Goal: Task Accomplishment & Management: Manage account settings

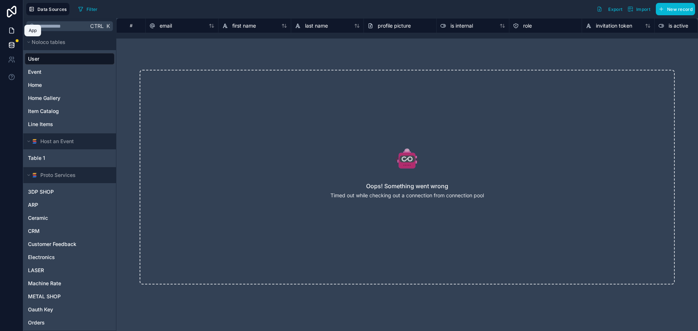
click at [13, 31] on icon at bounding box center [11, 30] width 4 height 5
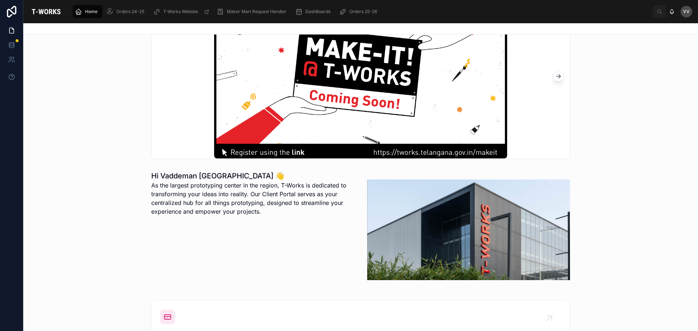
scroll to position [145, 0]
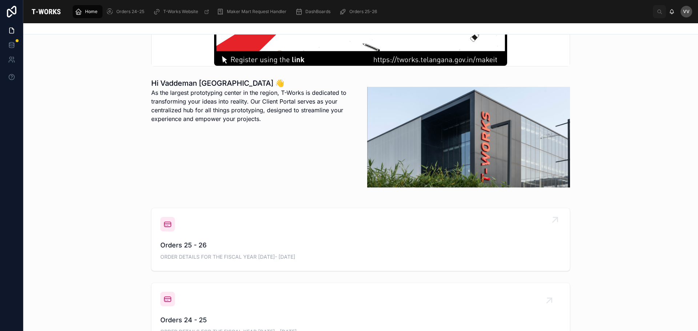
click at [191, 242] on span "Orders 25 - 26" at bounding box center [360, 245] width 400 height 10
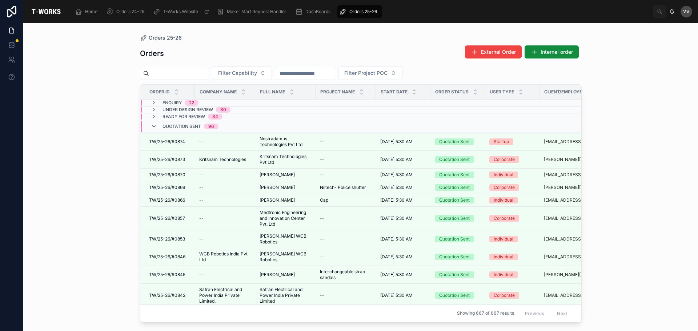
click at [153, 126] on icon at bounding box center [154, 127] width 6 height 6
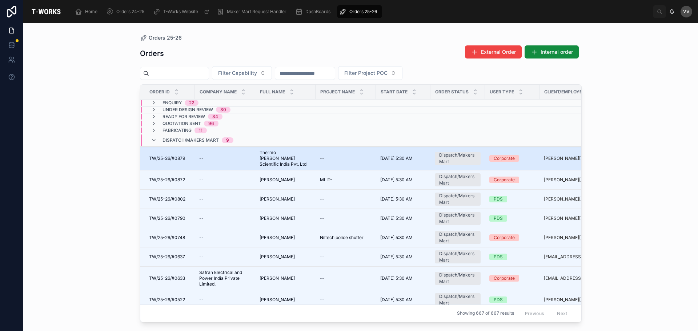
click at [281, 155] on span "Thermo [PERSON_NAME] Scientific India Pvt. Ltd" at bounding box center [285, 158] width 52 height 17
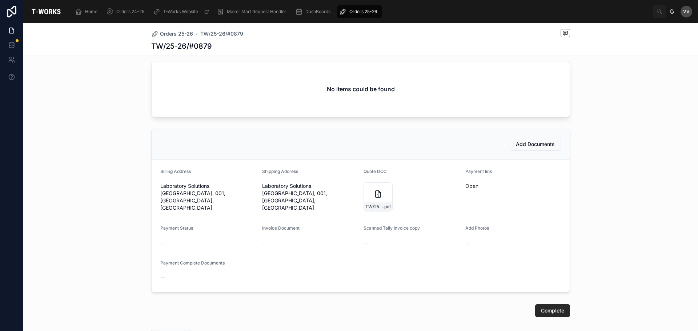
scroll to position [327, 0]
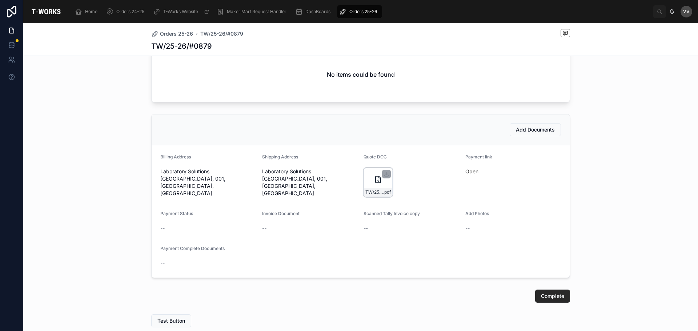
click at [370, 178] on div "TW/25-26/#0879 .pdf" at bounding box center [377, 182] width 29 height 29
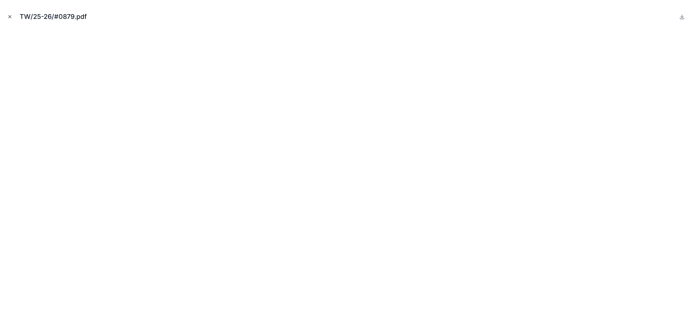
click at [10, 18] on icon "Close modal" at bounding box center [9, 16] width 5 height 5
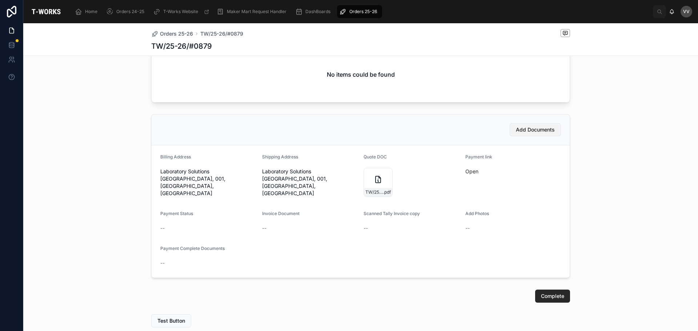
click at [525, 127] on span "Add Documents" at bounding box center [535, 129] width 39 height 7
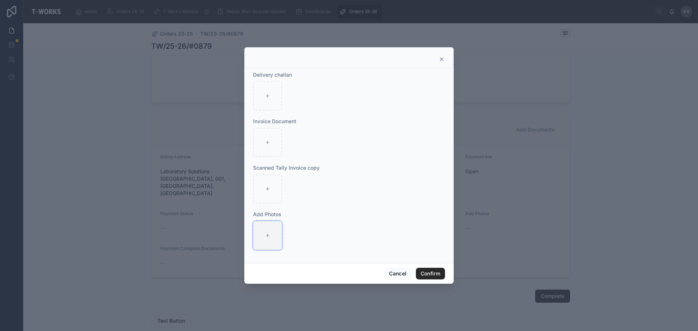
click at [262, 239] on div at bounding box center [267, 235] width 29 height 29
click at [275, 152] on div at bounding box center [267, 142] width 29 height 29
type input "**********"
click at [270, 236] on div at bounding box center [267, 235] width 29 height 29
type input "**********"
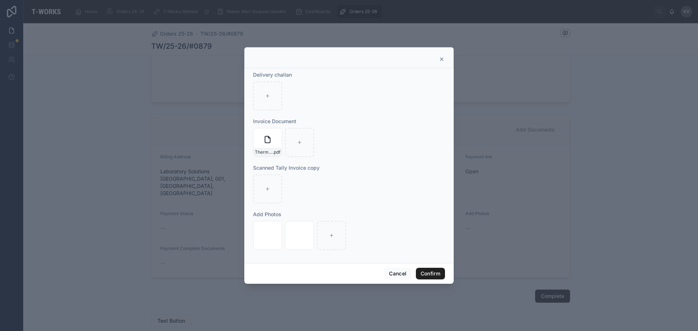
click at [432, 274] on button "Confirm" at bounding box center [430, 274] width 29 height 12
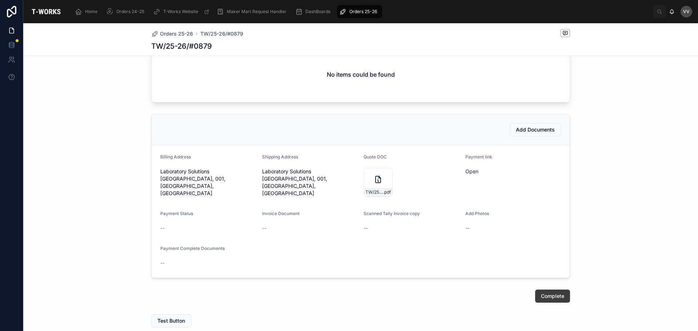
click at [558, 297] on span "Complete" at bounding box center [552, 296] width 23 height 7
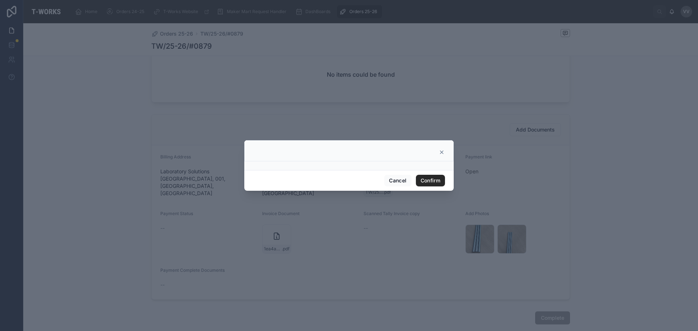
click at [442, 153] on icon at bounding box center [441, 152] width 3 height 3
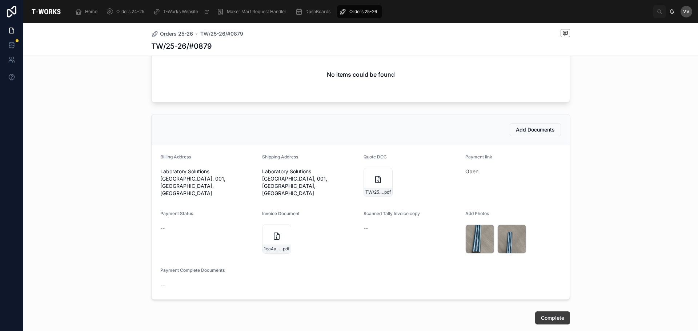
click at [541, 315] on span "Complete" at bounding box center [552, 317] width 23 height 7
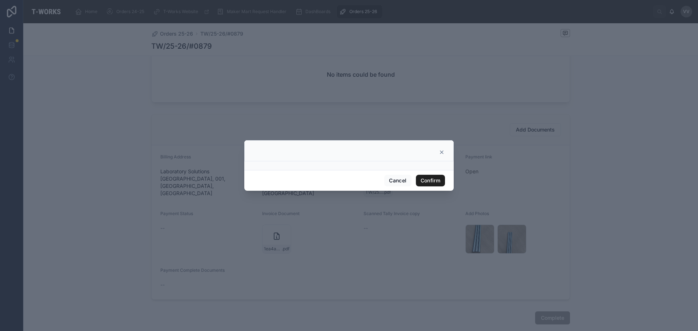
click at [435, 179] on button "Confirm" at bounding box center [430, 181] width 29 height 12
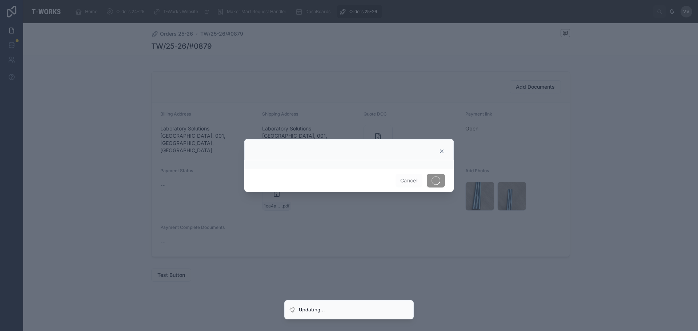
scroll to position [151, 0]
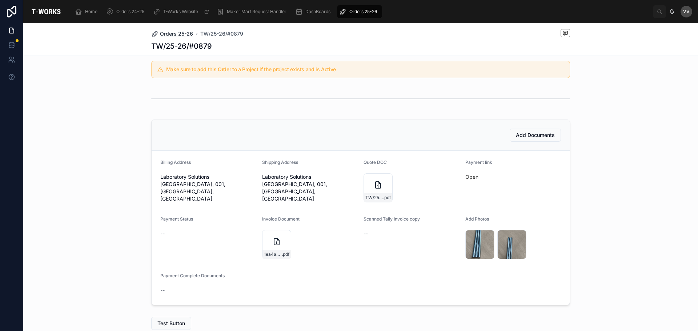
click at [175, 31] on span "Orders 25-26" at bounding box center [176, 33] width 33 height 7
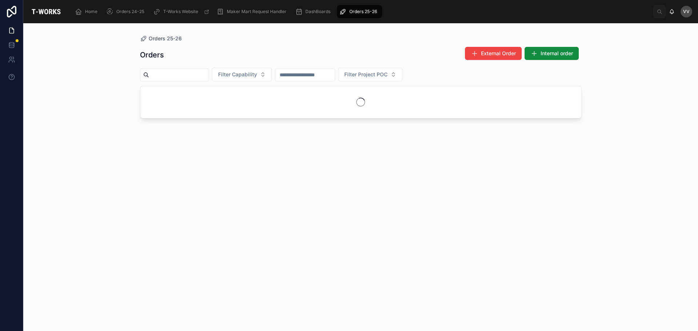
click at [145, 195] on div "Orders External Order Internal order Filter Capability Filter Project POC" at bounding box center [361, 182] width 442 height 280
click at [164, 36] on span "Orders 25-26" at bounding box center [165, 38] width 33 height 7
click at [94, 183] on div "Orders 25-26 Orders External Order Internal order Filter Capability Filter Proj…" at bounding box center [360, 177] width 674 height 308
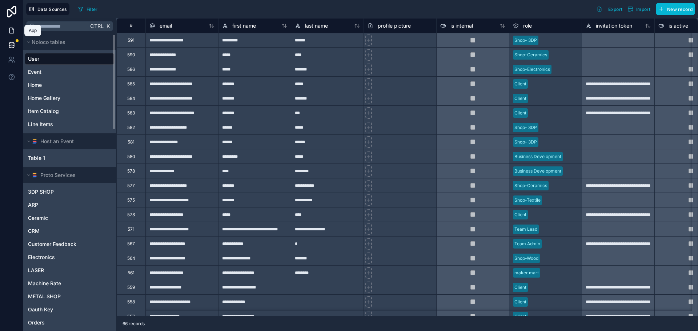
click at [10, 28] on icon at bounding box center [11, 30] width 4 height 5
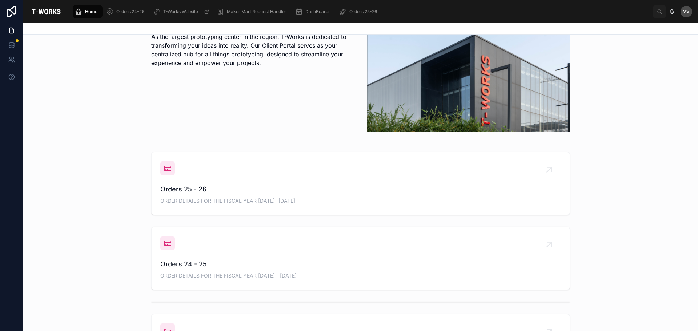
scroll to position [218, 0]
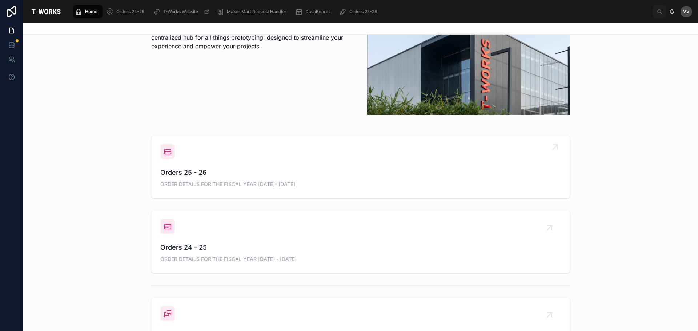
click at [187, 170] on span "Orders 25 - 26" at bounding box center [360, 173] width 400 height 10
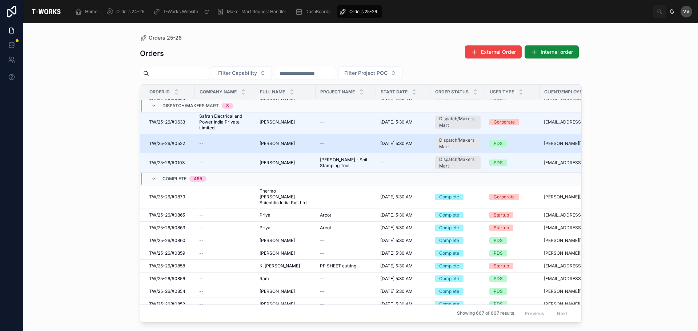
scroll to position [145, 0]
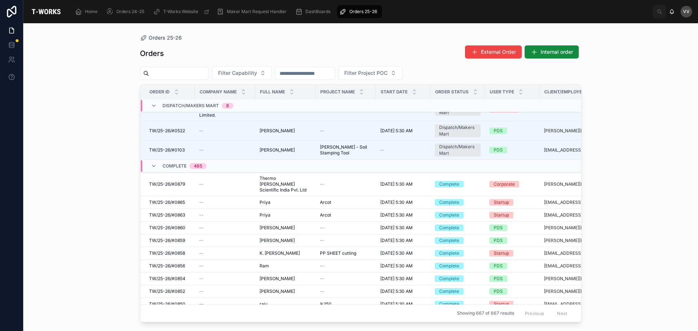
click at [194, 71] on input "text" at bounding box center [179, 73] width 60 height 10
type input "***"
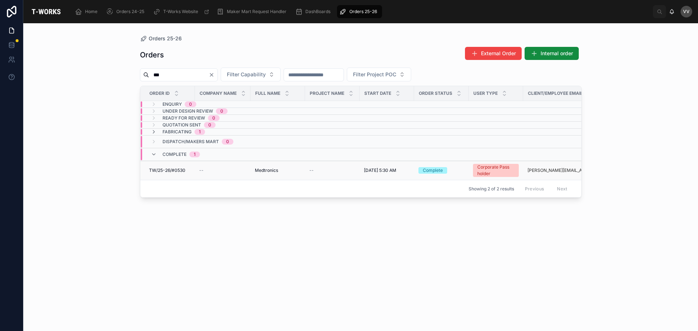
click at [261, 170] on span "Medtronics" at bounding box center [266, 171] width 23 height 6
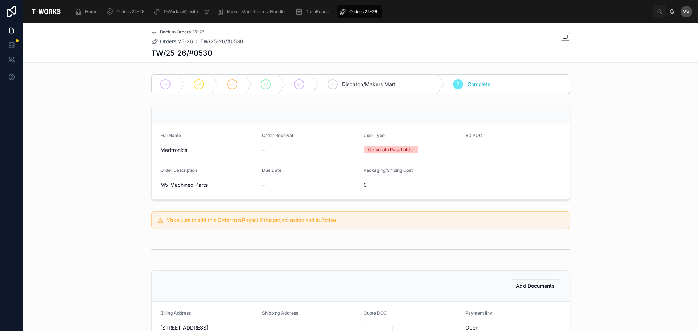
scroll to position [182, 0]
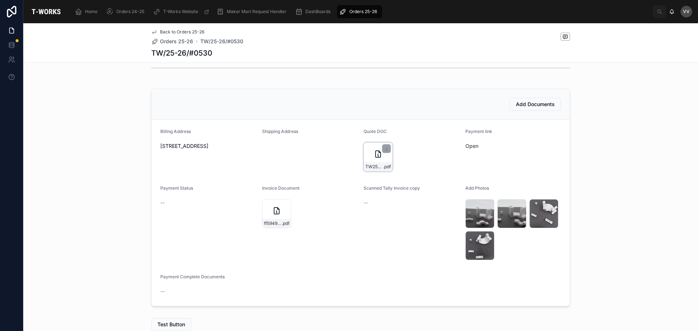
click at [369, 150] on div "TW25-26#0530 .pdf" at bounding box center [377, 156] width 29 height 29
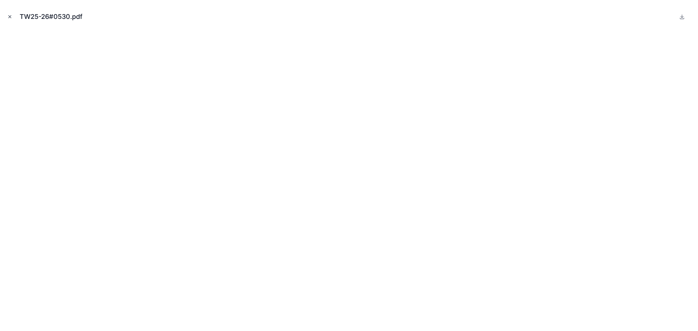
click at [8, 16] on icon "Close modal" at bounding box center [9, 16] width 5 height 5
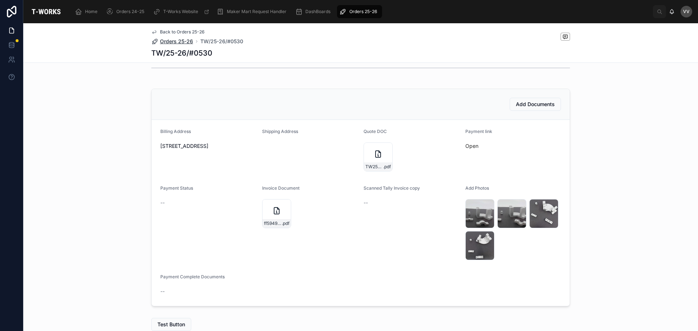
click at [179, 40] on span "Orders 25-26" at bounding box center [176, 41] width 33 height 7
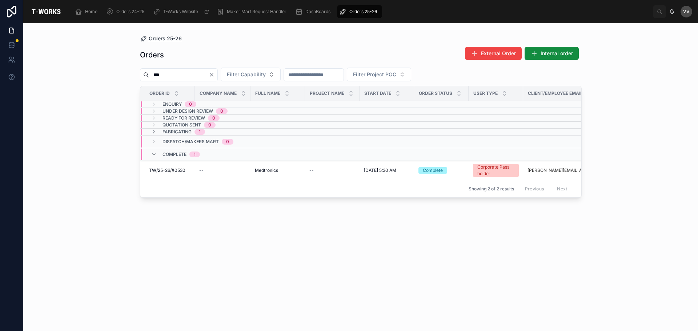
click at [167, 37] on span "Orders 25-26" at bounding box center [165, 38] width 33 height 7
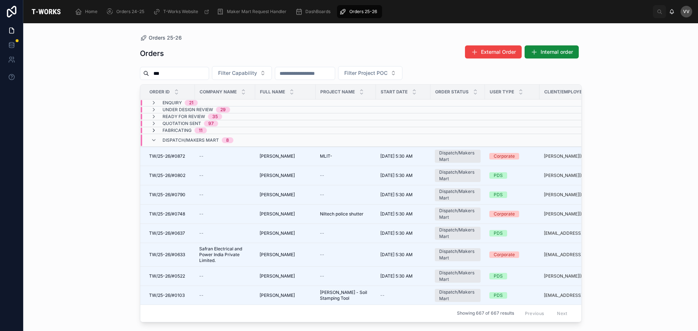
click at [152, 130] on icon at bounding box center [154, 131] width 6 height 6
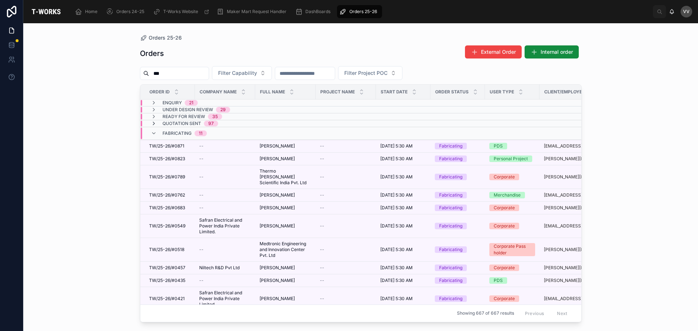
click at [154, 122] on icon at bounding box center [154, 124] width 6 height 6
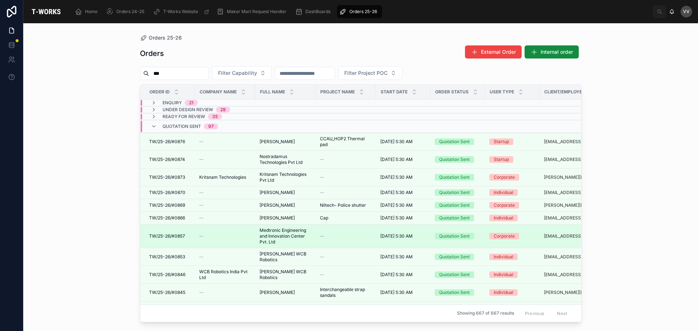
click at [284, 233] on span "Medtronic Engineering and Innovation Center Pvt. Ltd" at bounding box center [285, 235] width 52 height 17
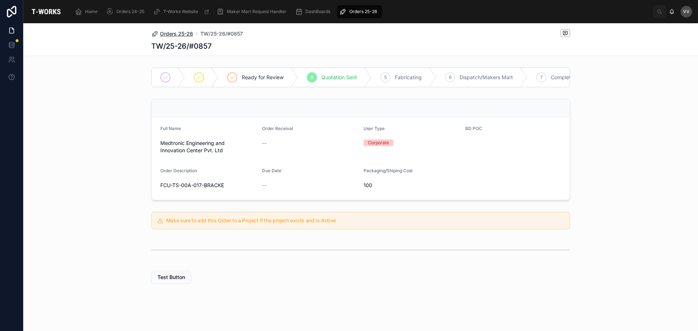
click at [178, 33] on span "Orders 25-26" at bounding box center [176, 33] width 33 height 7
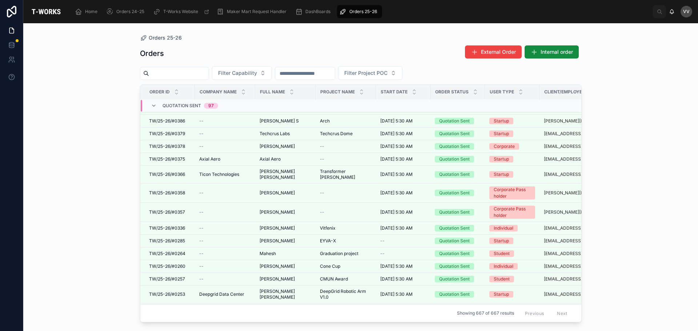
scroll to position [1037, 0]
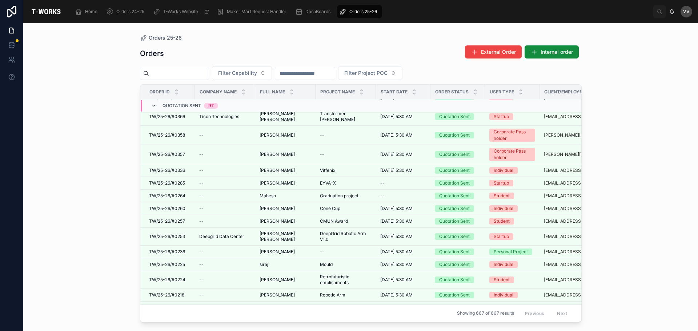
click at [152, 103] on icon at bounding box center [154, 106] width 6 height 6
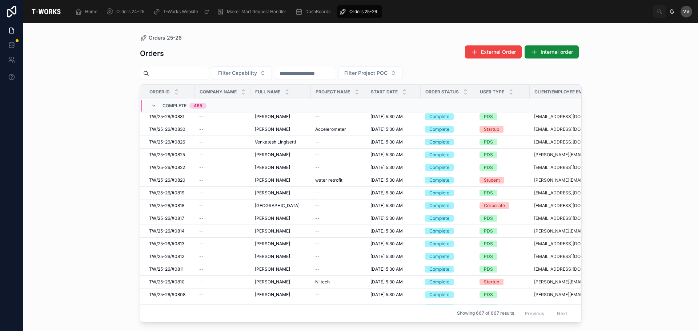
scroll to position [595, 0]
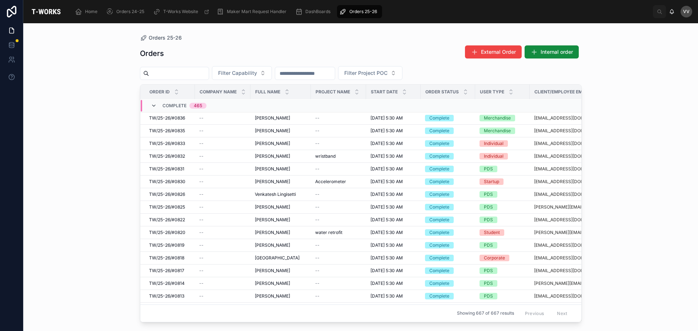
click at [154, 104] on icon at bounding box center [154, 106] width 6 height 6
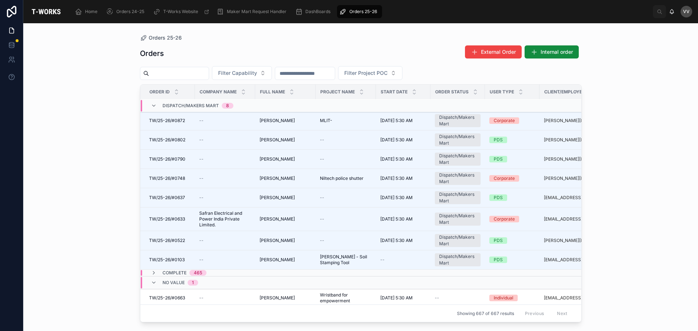
scroll to position [258, 0]
click at [209, 74] on input "text" at bounding box center [179, 73] width 60 height 10
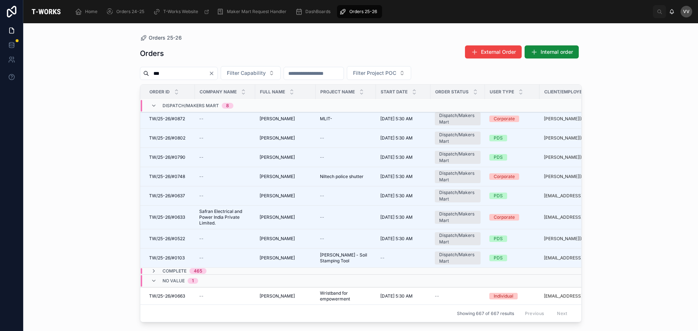
type input "***"
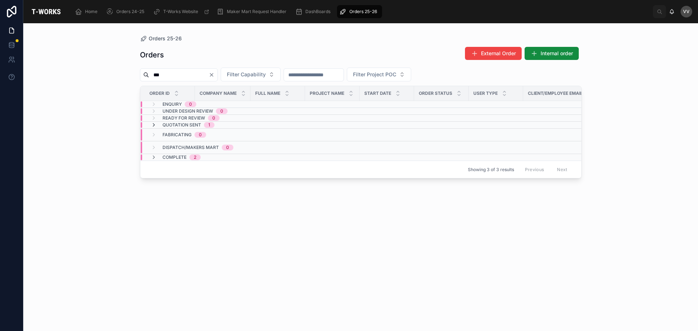
click at [153, 124] on icon at bounding box center [154, 125] width 6 height 6
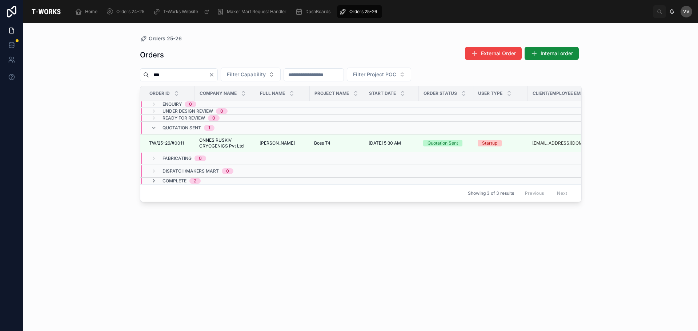
click at [154, 180] on icon at bounding box center [154, 181] width 6 height 6
